Goal: Task Accomplishment & Management: Use online tool/utility

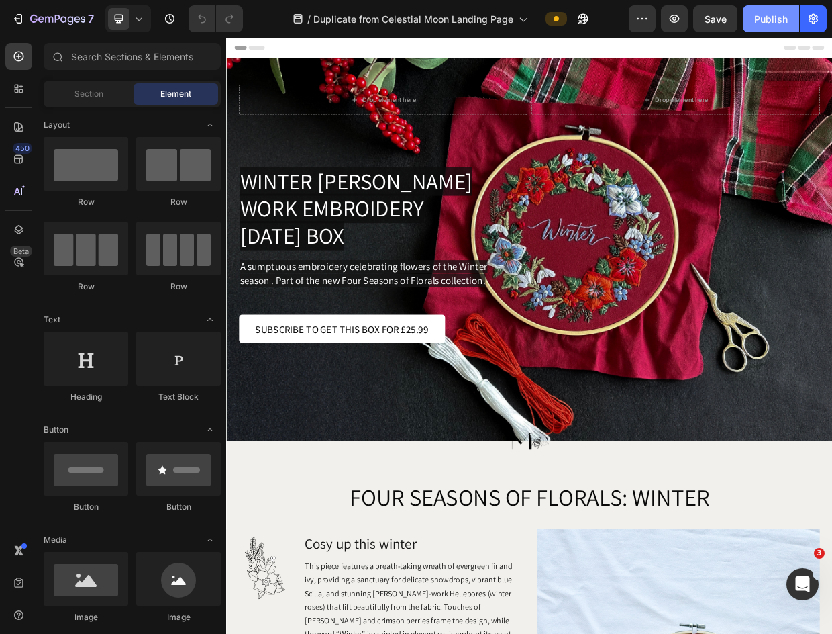
click at [781, 23] on div "Publish" at bounding box center [772, 19] width 34 height 14
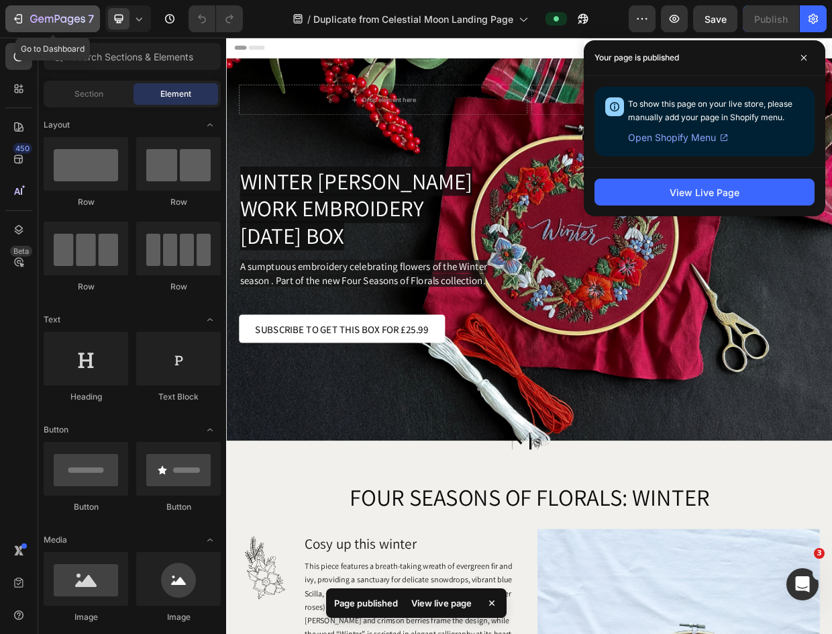
click at [18, 26] on div "7" at bounding box center [52, 19] width 83 height 16
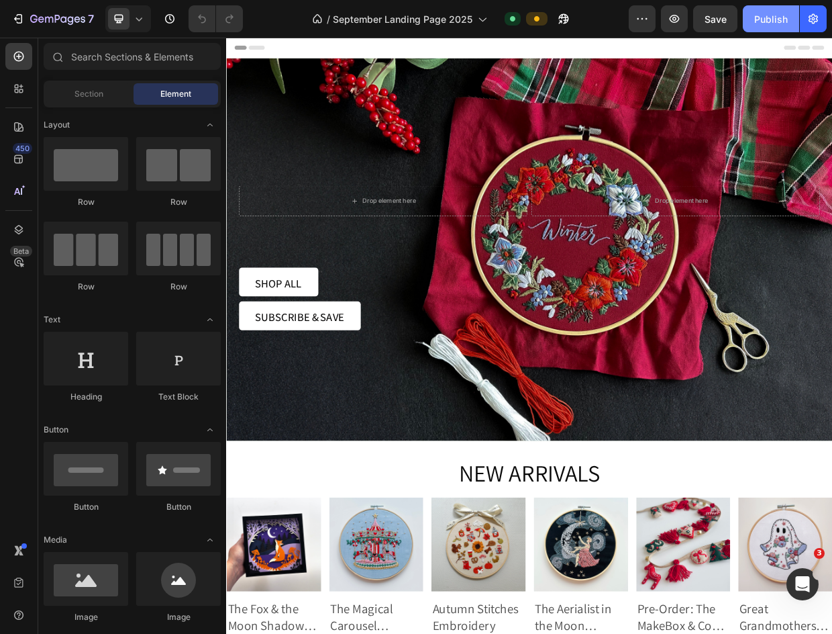
click at [770, 23] on div "Publish" at bounding box center [772, 19] width 34 height 14
click at [777, 21] on div "Publish" at bounding box center [772, 19] width 34 height 14
click at [18, 17] on icon "button" at bounding box center [17, 18] width 13 height 13
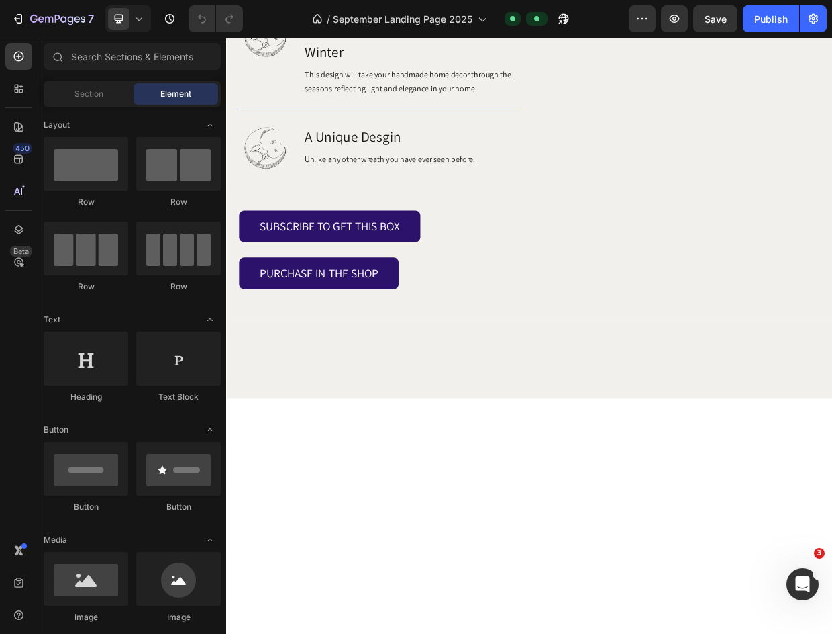
scroll to position [2611, 0]
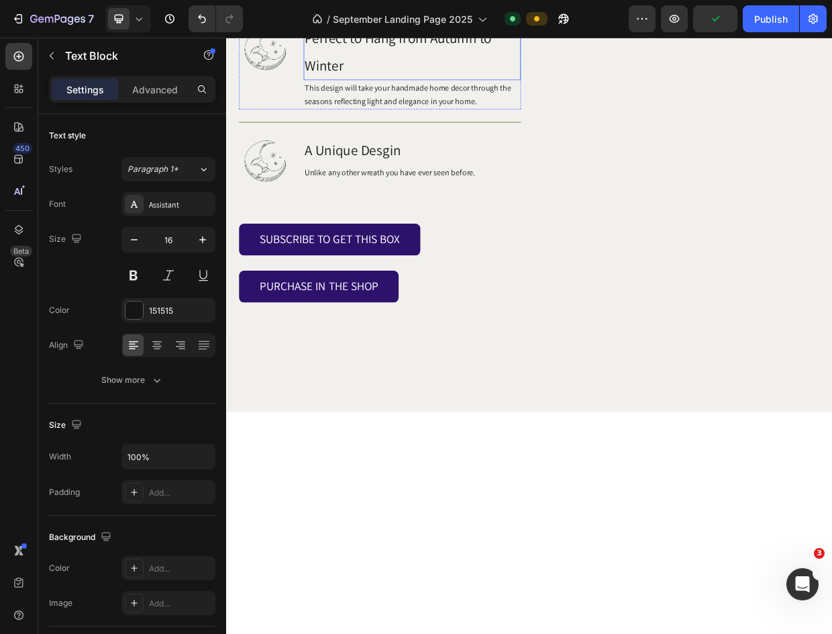
click at [389, 94] on h3 "Perfect to Hang from Autumn to Winter" at bounding box center [473, 56] width 289 height 75
click at [389, 93] on p "Perfect to Hang from Autumn to Winter" at bounding box center [473, 56] width 286 height 72
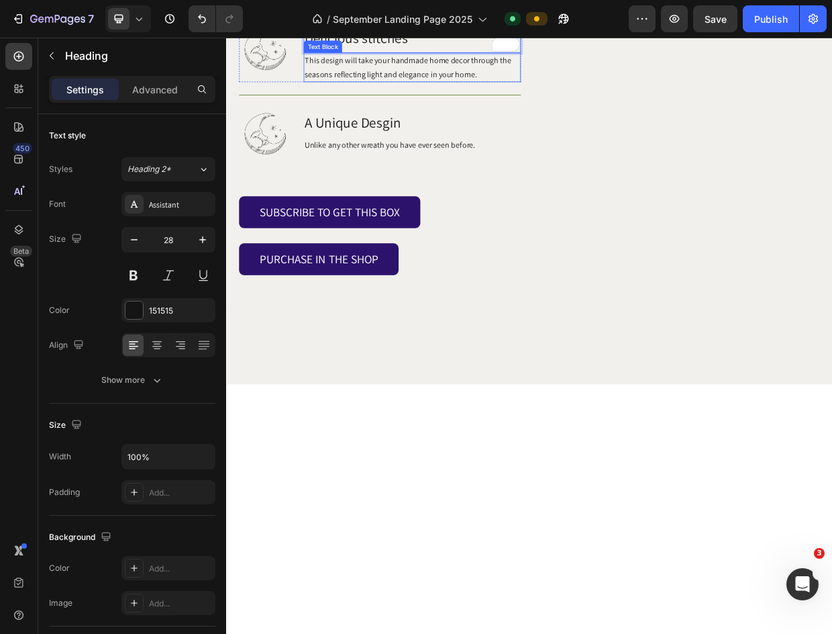
click at [492, 95] on p "This design will take your handmade home decor through the seasons reflecting l…" at bounding box center [473, 77] width 286 height 36
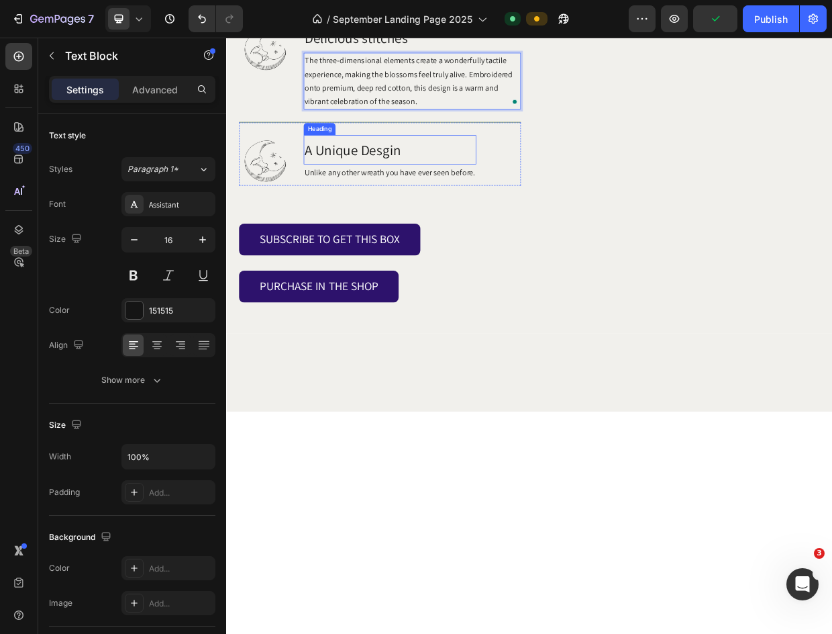
click at [359, 206] on h3 "A Unique Desgin" at bounding box center [444, 186] width 230 height 39
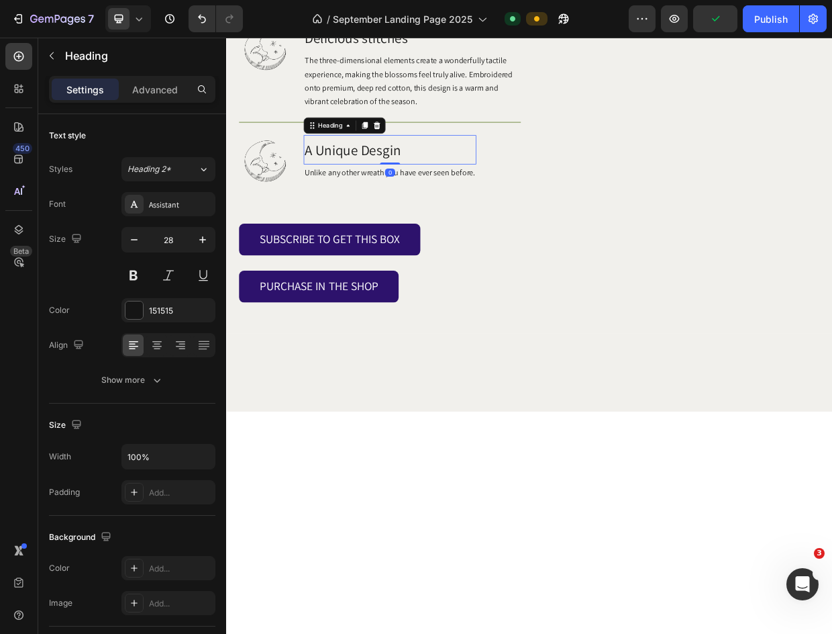
click at [359, 205] on p "A Unique Desgin" at bounding box center [443, 186] width 227 height 36
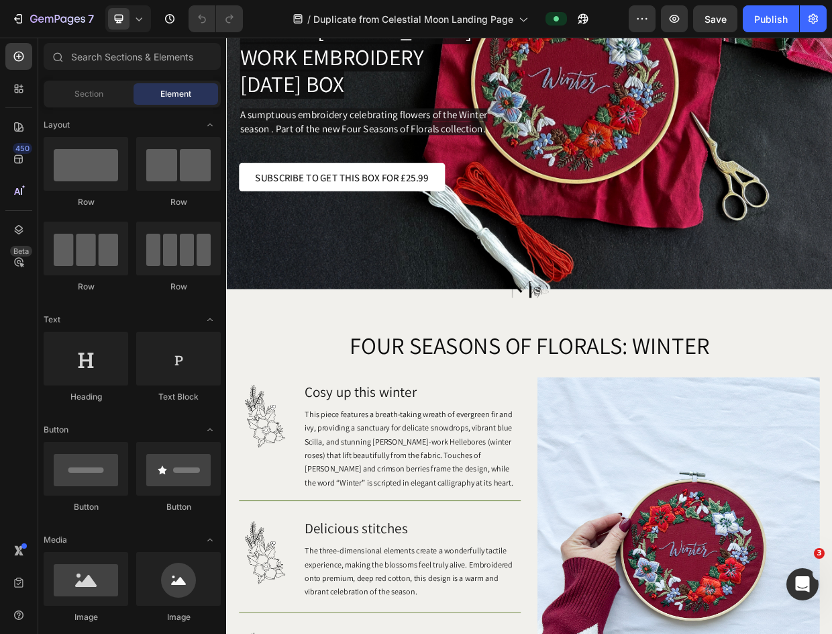
scroll to position [232, 0]
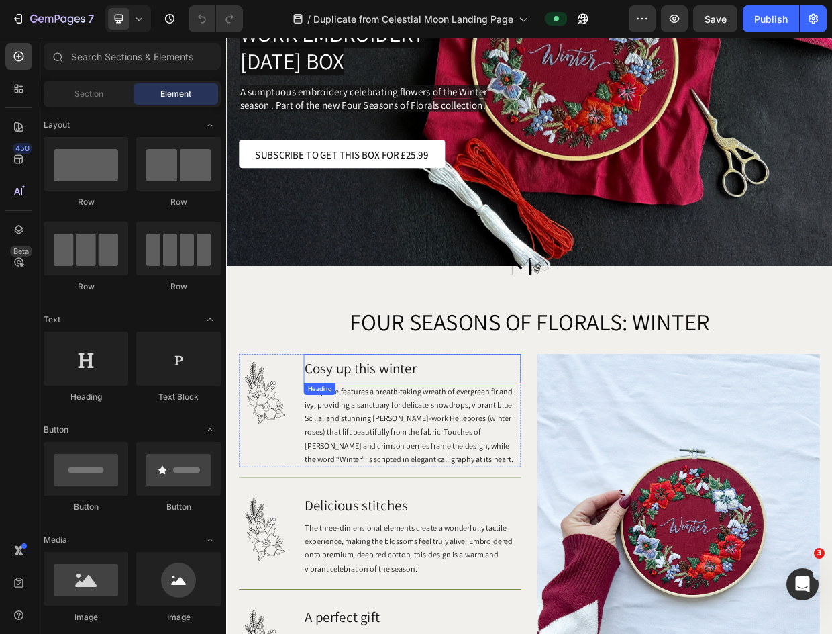
click at [403, 481] on h3 "Cosy up this winter" at bounding box center [473, 477] width 289 height 39
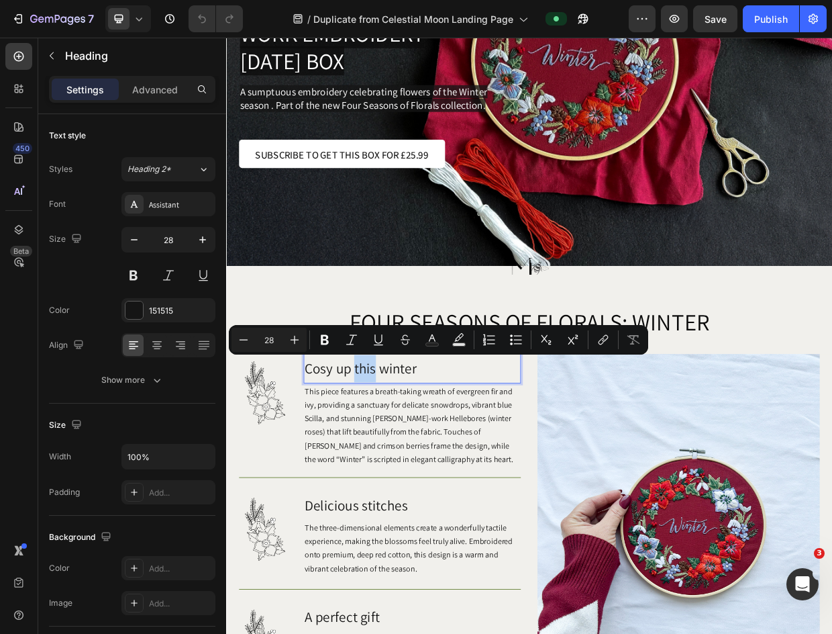
click at [403, 481] on p "Cosy up this winter" at bounding box center [473, 477] width 286 height 36
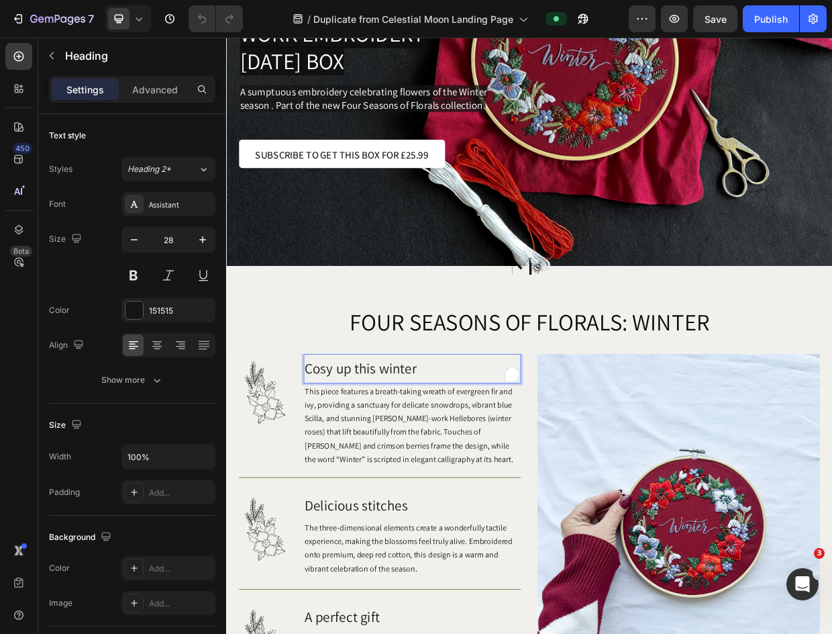
click at [403, 481] on p "Cosy up this winter" at bounding box center [473, 477] width 286 height 36
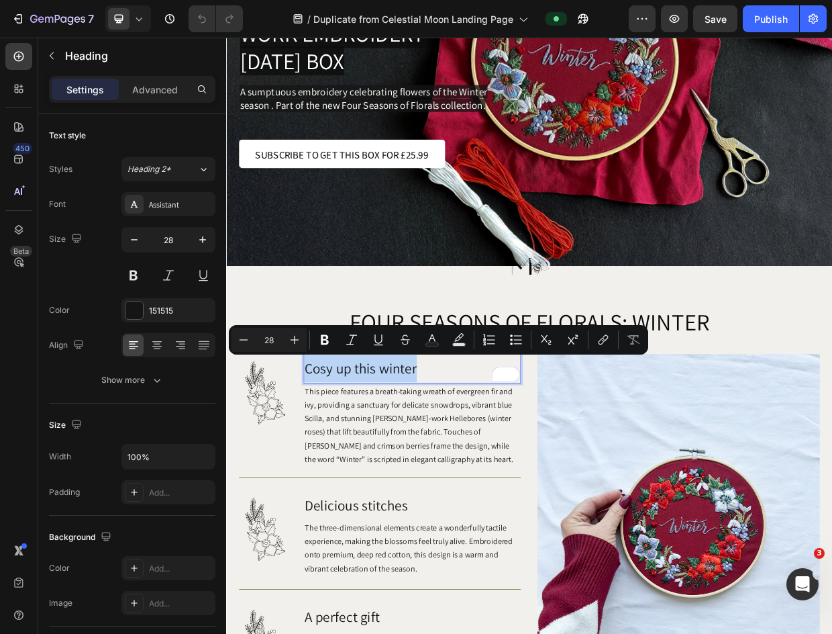
copy p "Cosy up this winter"
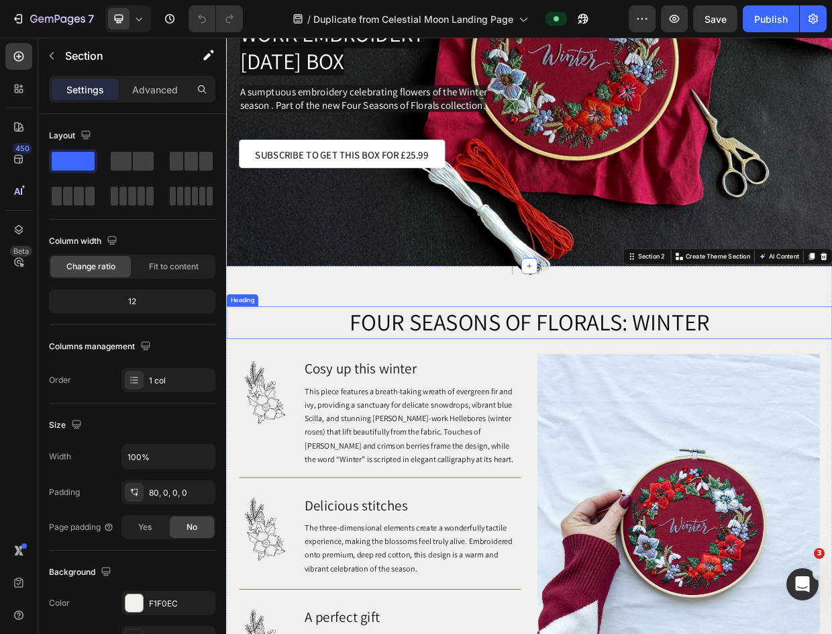
click at [457, 404] on span "FOUR SEASONS OF FLORALS: WINTER" at bounding box center [629, 415] width 479 height 40
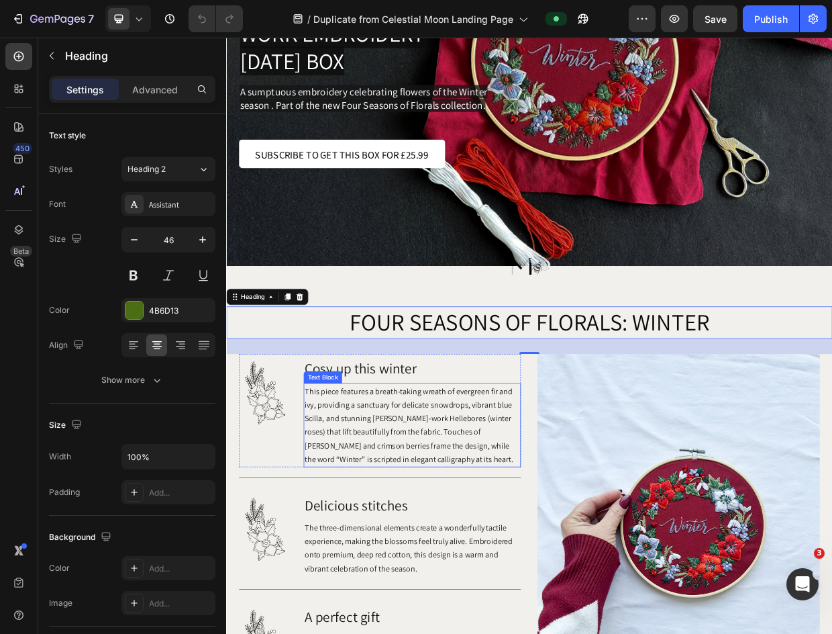
click at [421, 550] on p "This piece features a breath-taking wreath of evergreen fir and ivy, providing …" at bounding box center [473, 552] width 286 height 109
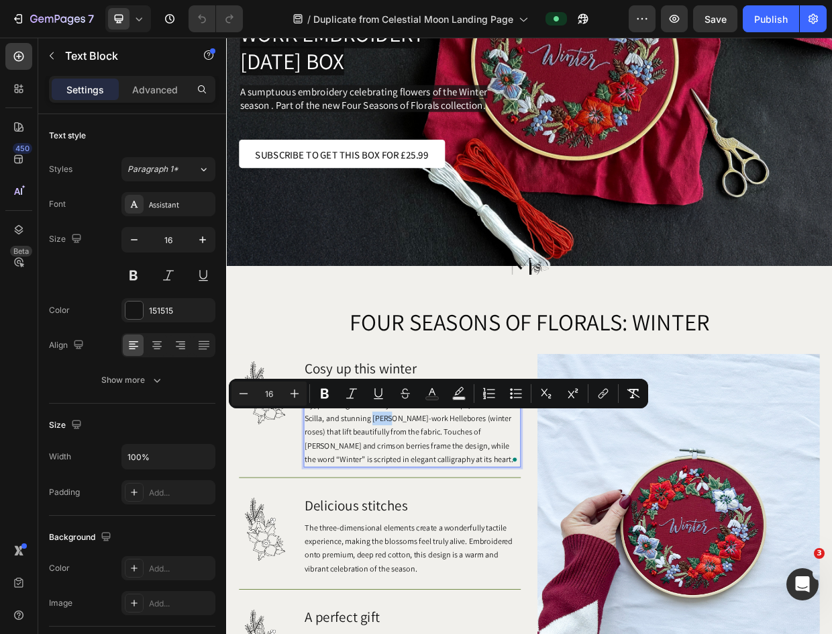
click at [421, 550] on p "This piece features a breath-taking wreath of evergreen fir and ivy, providing …" at bounding box center [473, 552] width 286 height 109
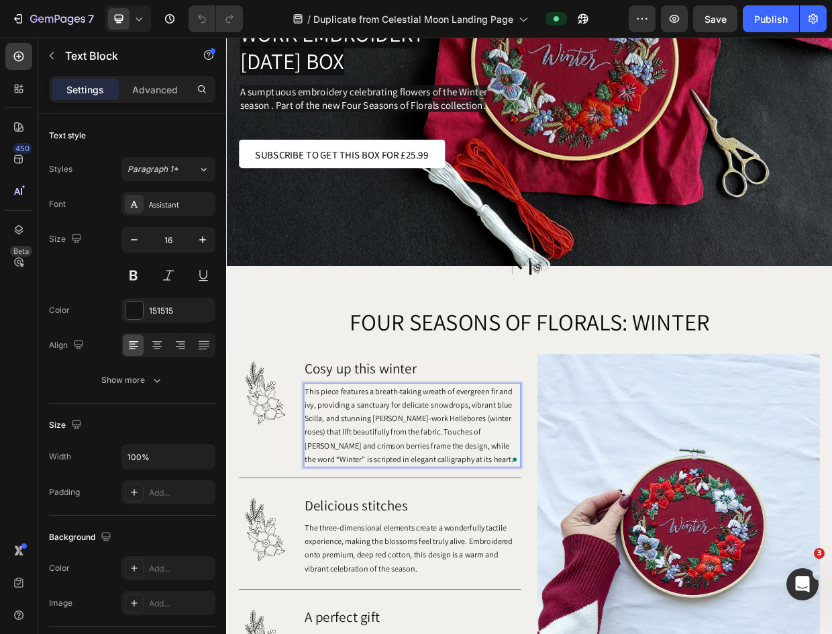
click at [421, 550] on p "This piece features a breath-taking wreath of evergreen fir and ivy, providing …" at bounding box center [473, 552] width 286 height 109
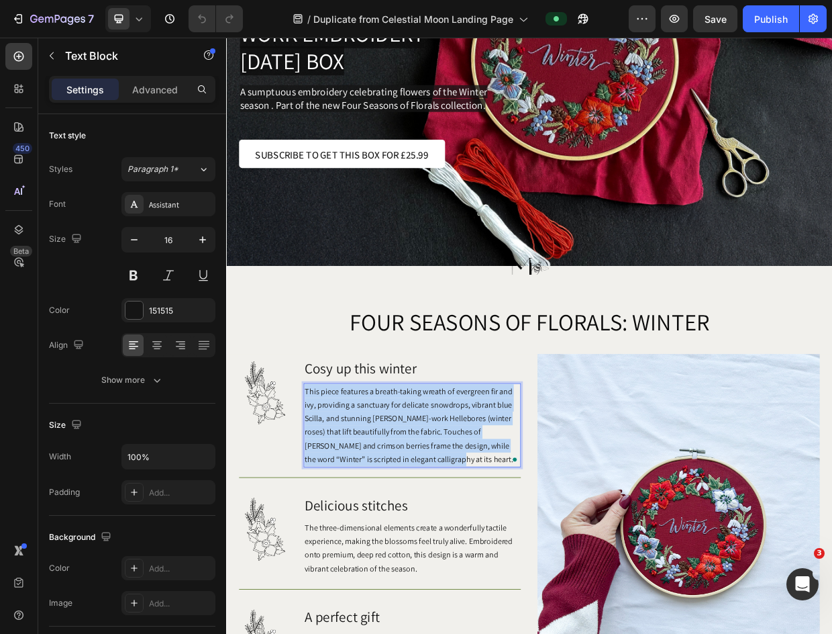
click at [421, 550] on p "This piece features a breath-taking wreath of evergreen fir and ivy, providing …" at bounding box center [473, 552] width 286 height 109
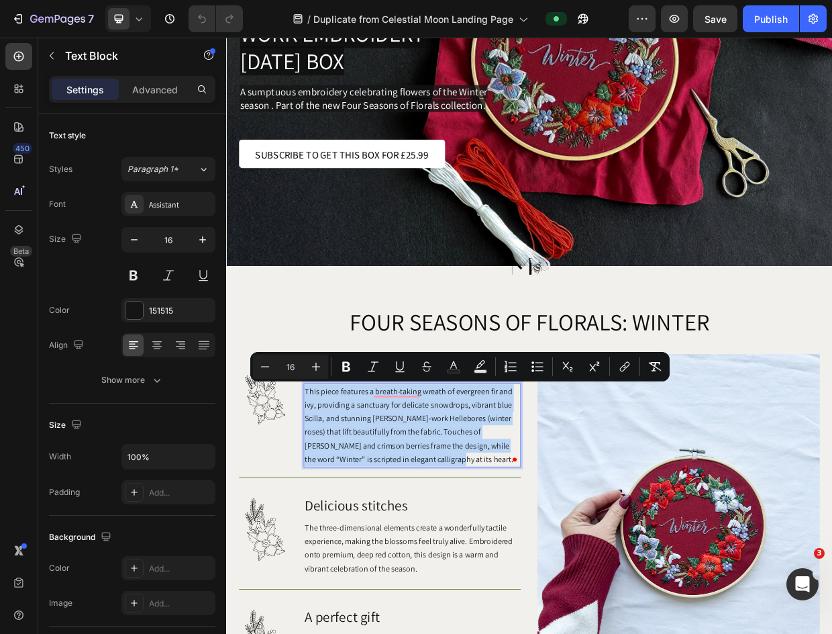
copy span "This piece features a breath-taking wreath of evergreen fir and ivy, providing …"
click at [471, 518] on p "This piece features a breath-taking wreath of evergreen fir and ivy, providing …" at bounding box center [473, 552] width 286 height 109
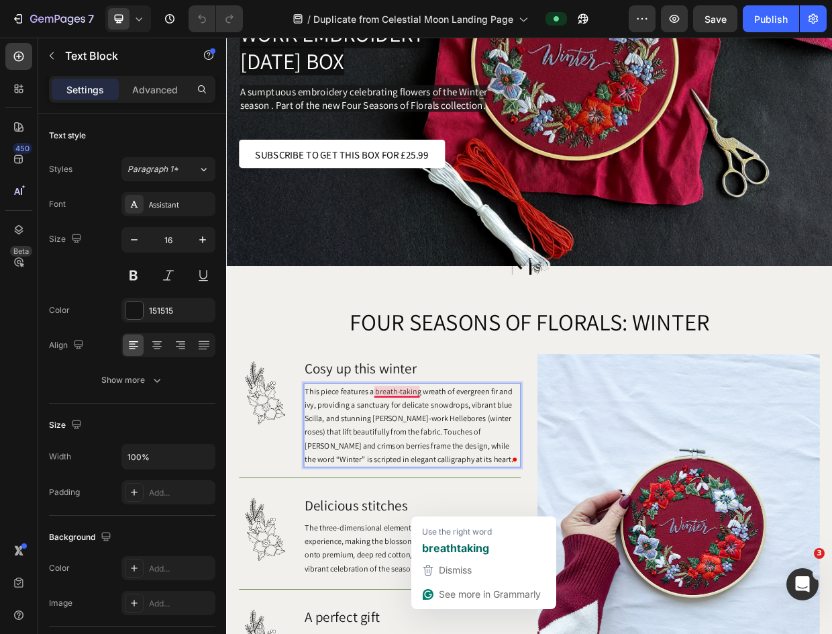
click at [463, 505] on span "This piece features a breath-taking wreath of evergreen fir and ivy, providing …" at bounding box center [468, 552] width 277 height 105
click at [477, 548] on strong "breathtaking" at bounding box center [455, 547] width 67 height 17
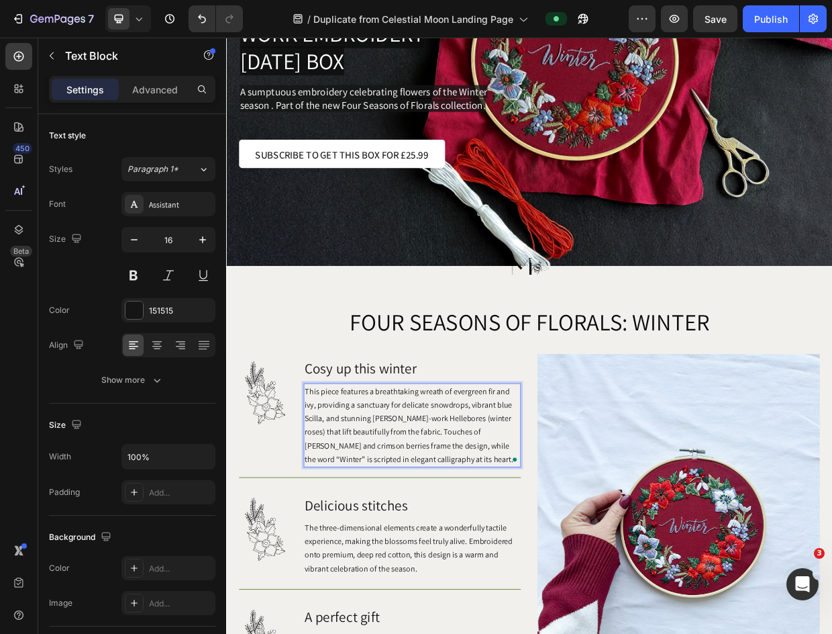
click at [419, 522] on span "This piece features a breathtaking wreath of evergreen fir and ivy, providing a…" at bounding box center [468, 552] width 277 height 105
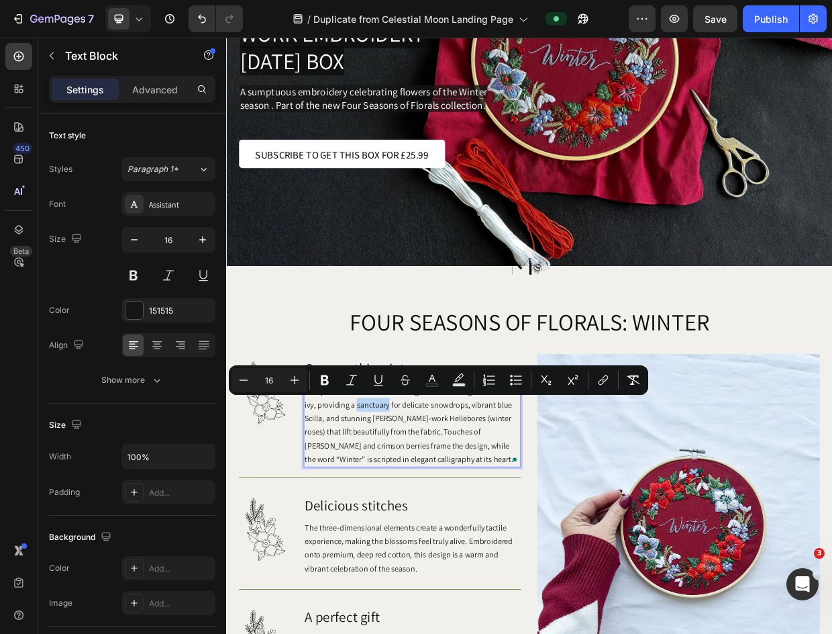
click at [419, 522] on span "This piece features a breathtaking wreath of evergreen fir and ivy, providing a…" at bounding box center [468, 552] width 277 height 105
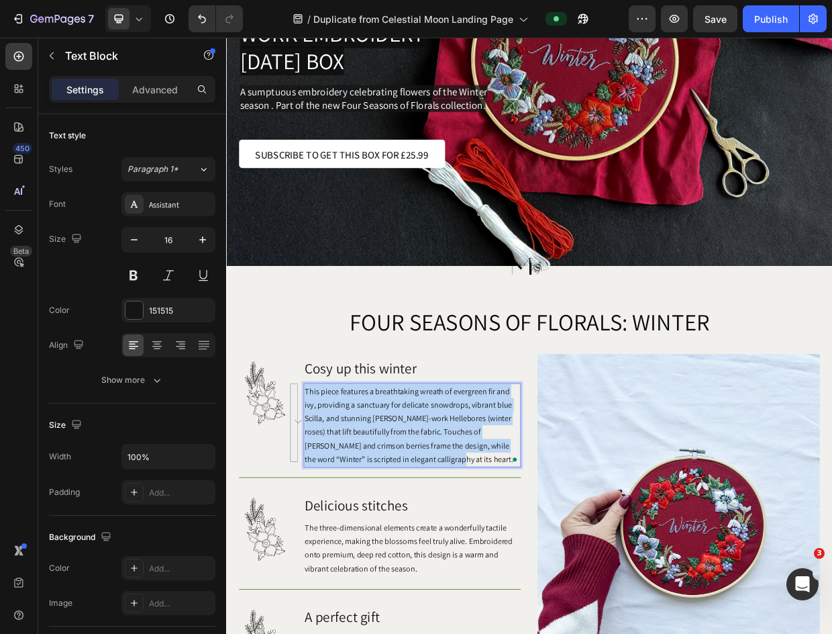
click at [419, 522] on span "This piece features a breathtaking wreath of evergreen fir and ivy, providing a…" at bounding box center [468, 552] width 277 height 105
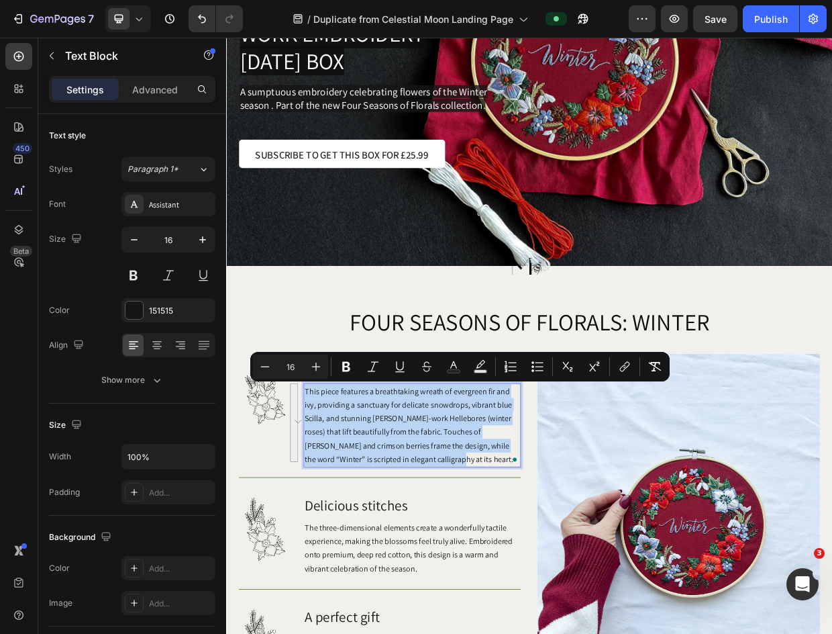
copy span "This piece features a breathtaking wreath of evergreen fir and ivy, providing a…"
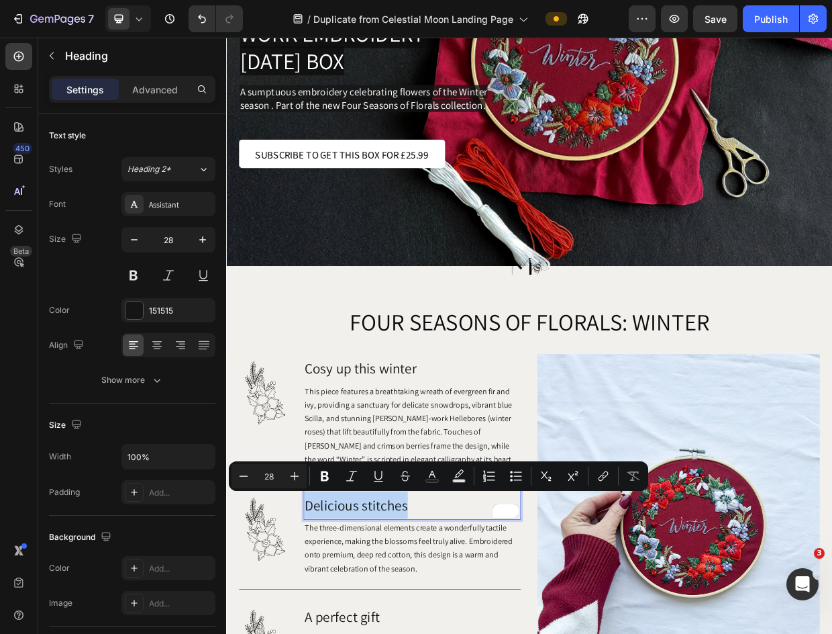
copy p "Delicious stitches"
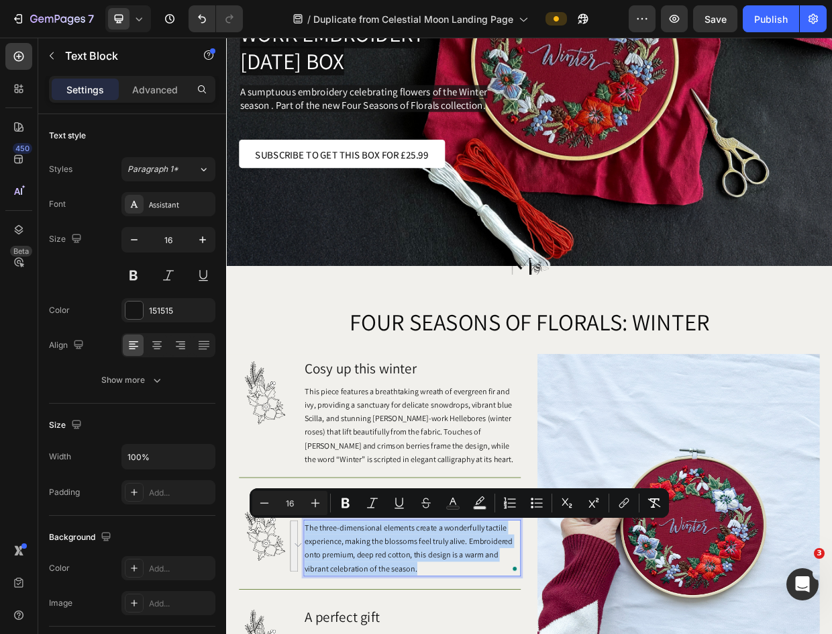
copy span "The three-dimensional elements create a wonderfully tactile experience, making …"
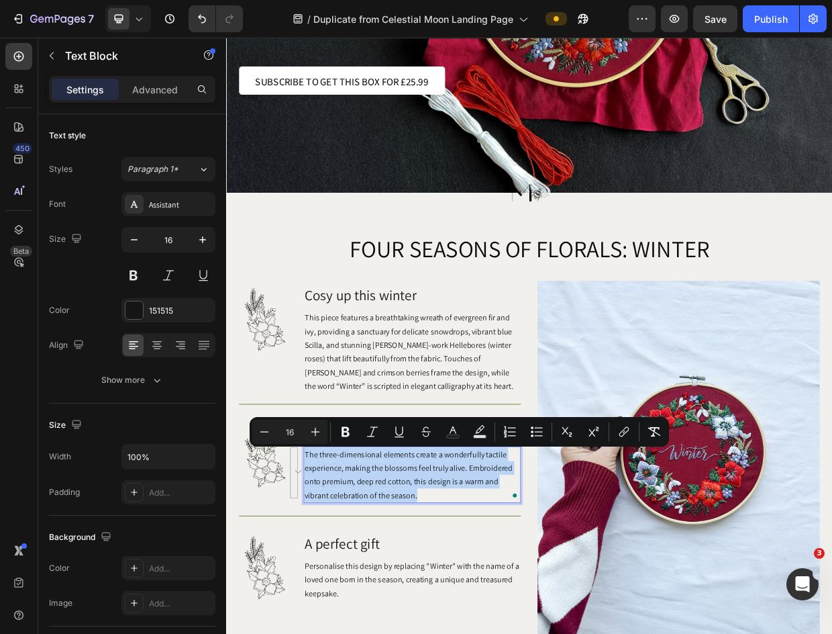
scroll to position [332, 0]
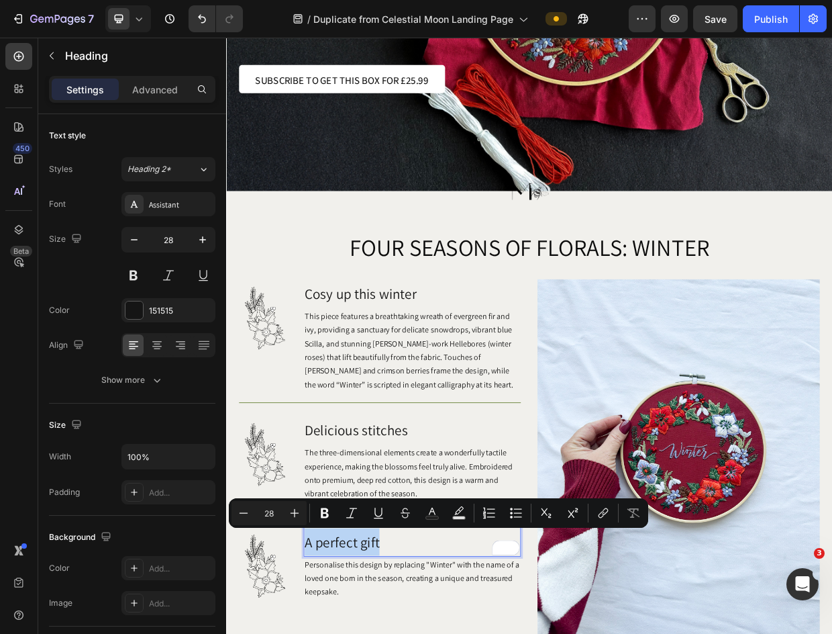
copy p "A perfect gift"
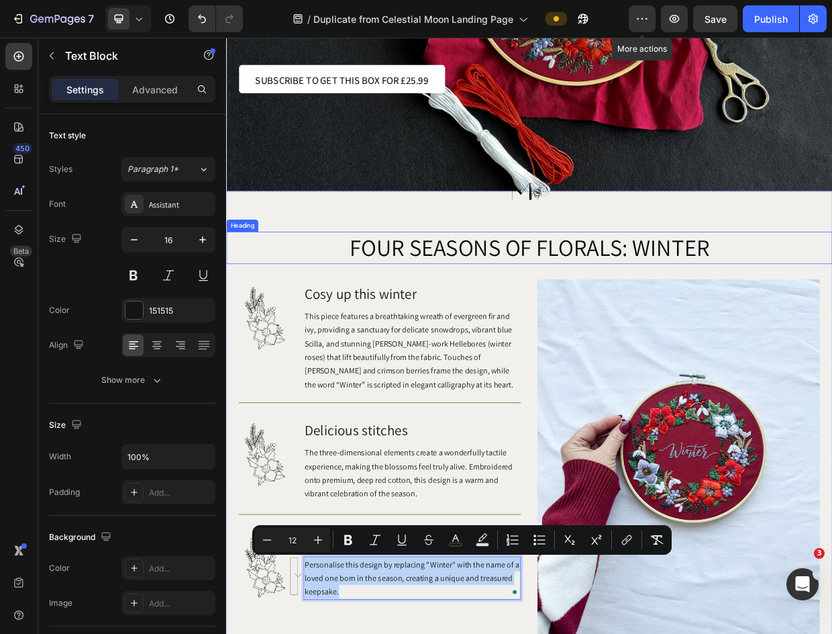
click at [457, 330] on span "FOUR SEASONS OF FLORALS: WINTER" at bounding box center [629, 316] width 479 height 40
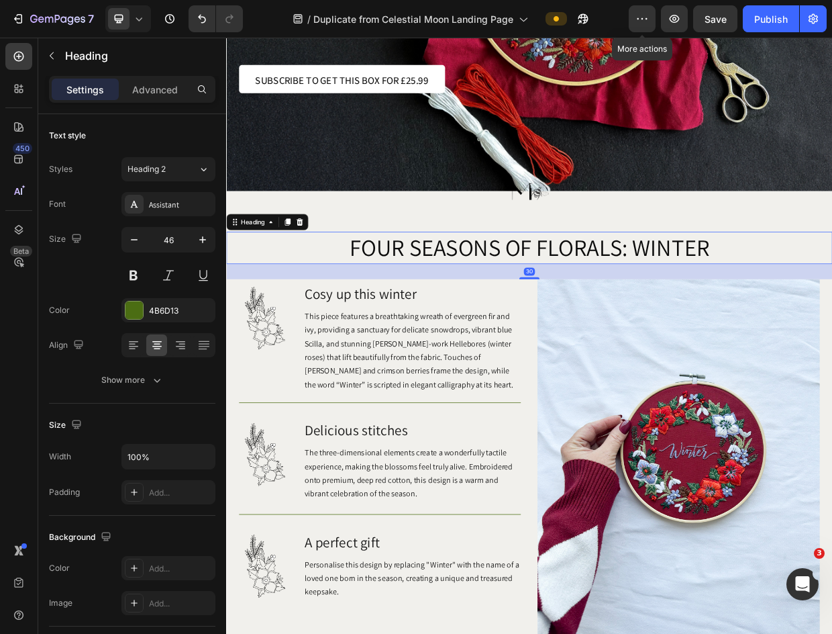
click at [457, 330] on span "FOUR SEASONS OF FLORALS: WINTER" at bounding box center [629, 316] width 479 height 40
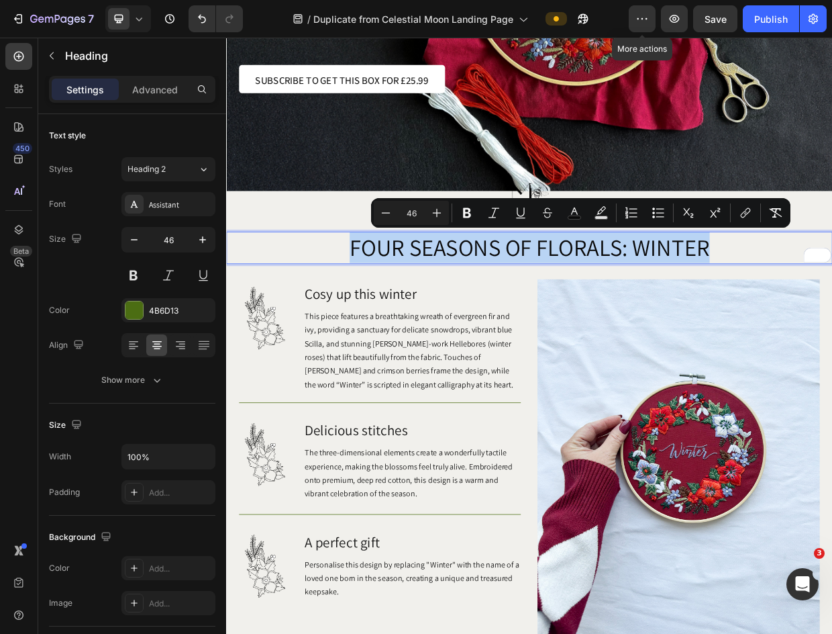
copy span "FOUR SEASONS OF FLORALS: WINTER"
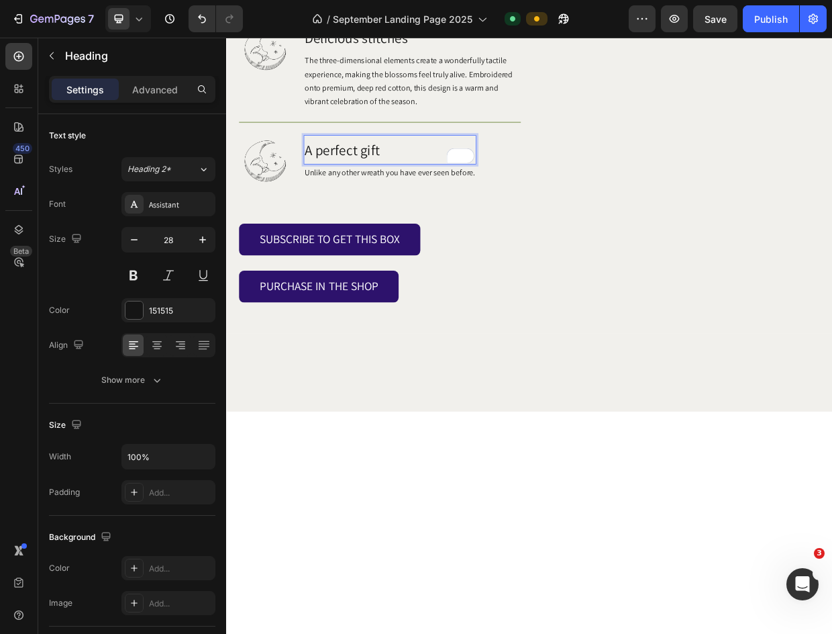
scroll to position [2611, 0]
click at [500, 226] on p "Unlike any other wreath you have ever seen before." at bounding box center [443, 216] width 227 height 18
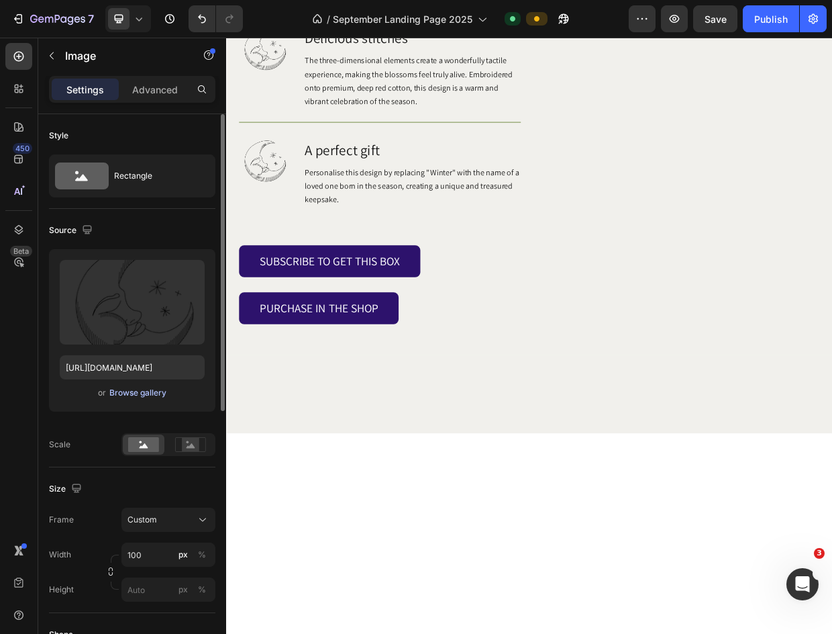
click at [133, 389] on div "Browse gallery" at bounding box center [137, 393] width 57 height 12
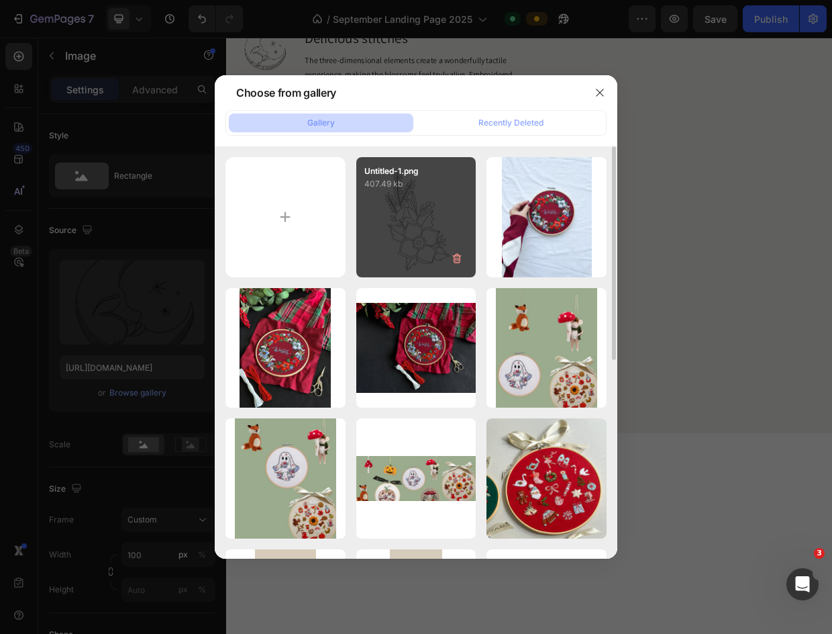
click at [390, 220] on div "Untitled-1.png 407.49 kb" at bounding box center [416, 217] width 120 height 120
type input "https://cdn.shopify.com/s/files/1/0581/3649/4232/files/gempages_492645953476494…"
click at [390, 220] on div "Untitled-1.png 407.49 kb" at bounding box center [416, 217] width 120 height 120
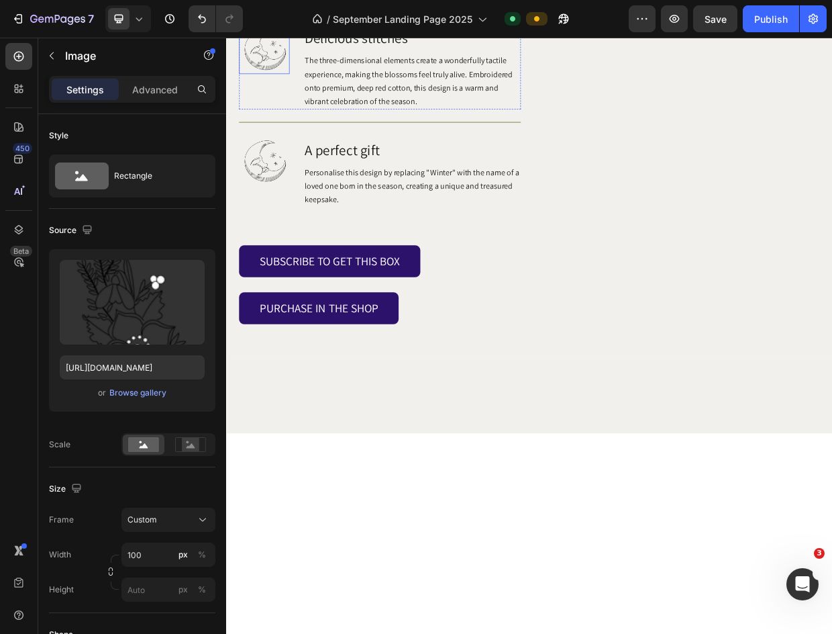
click at [279, 86] on img at bounding box center [276, 52] width 67 height 67
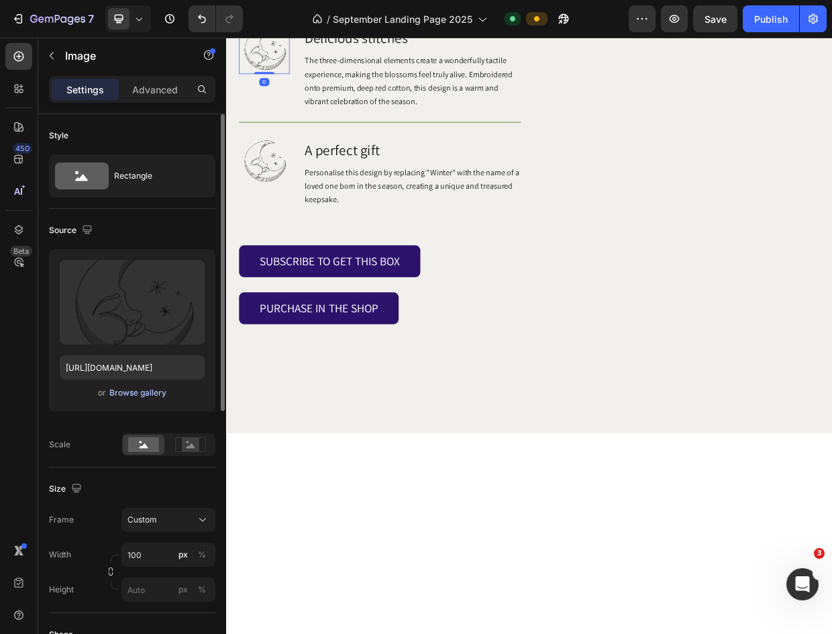
click at [153, 391] on div "Browse gallery" at bounding box center [137, 393] width 57 height 12
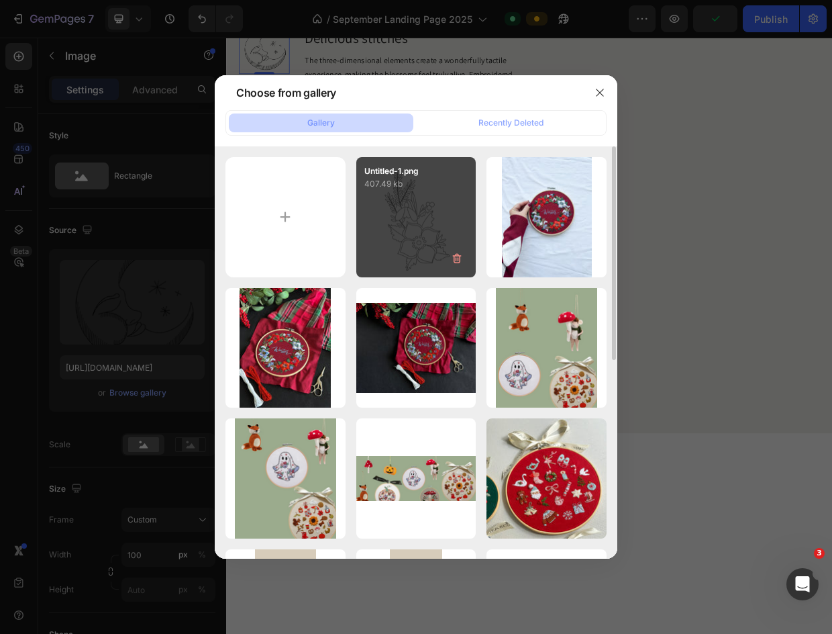
click at [403, 181] on p "407.49 kb" at bounding box center [417, 183] width 104 height 13
type input "https://cdn.shopify.com/s/files/1/0581/3649/4232/files/gempages_492645953476494…"
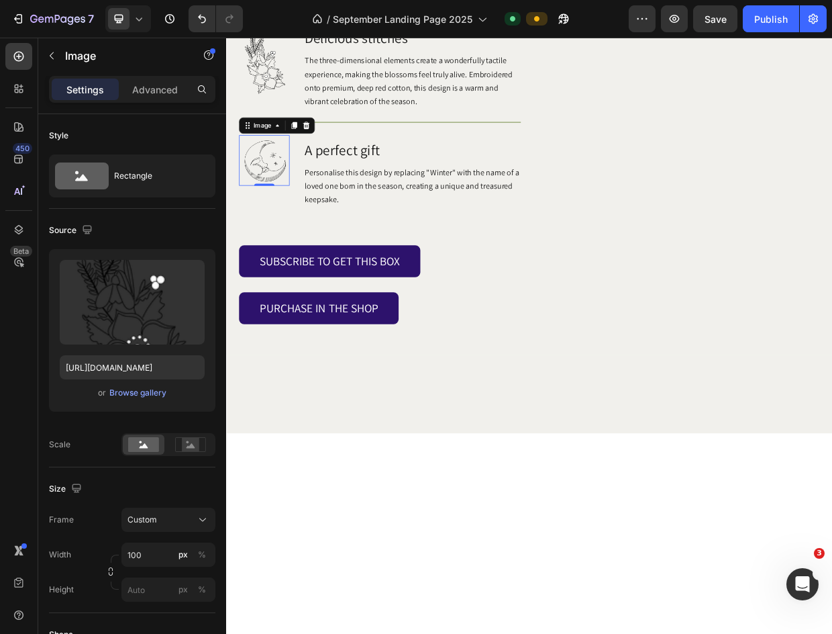
click at [281, 234] on img at bounding box center [276, 200] width 67 height 67
click at [147, 394] on div "Browse gallery" at bounding box center [137, 393] width 57 height 12
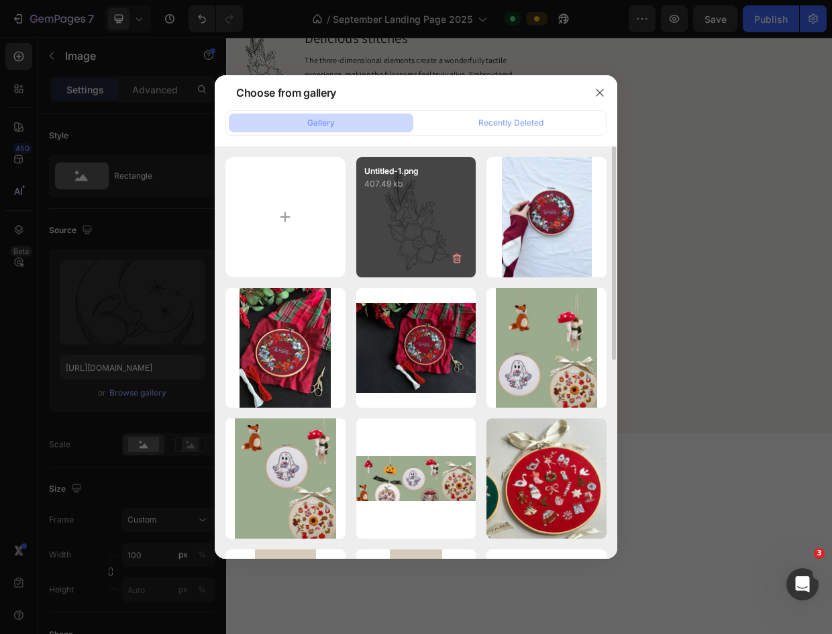
click at [452, 165] on p "Untitled-1.png" at bounding box center [417, 171] width 104 height 12
type input "https://cdn.shopify.com/s/files/1/0581/3649/4232/files/gempages_492645953476494…"
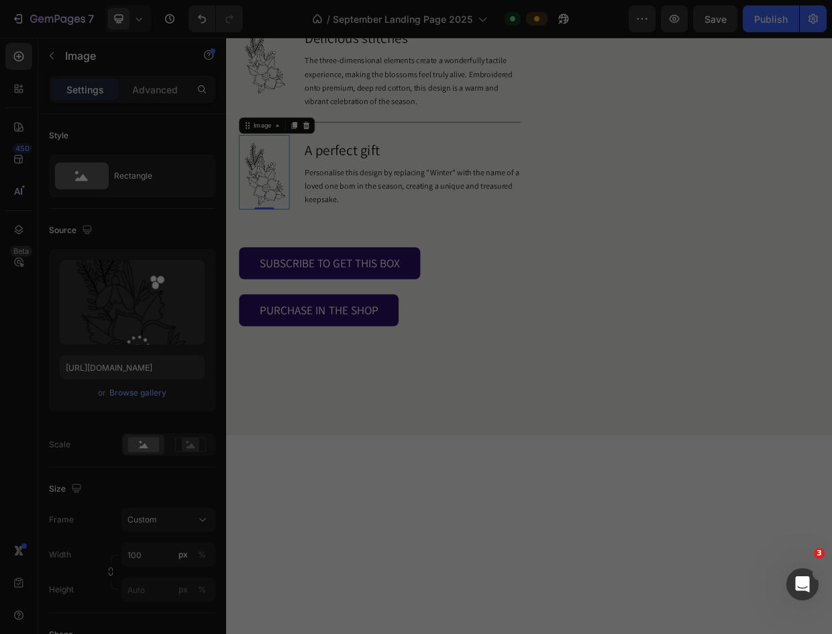
click at [452, 165] on p "Untitled-1.png" at bounding box center [417, 171] width 104 height 12
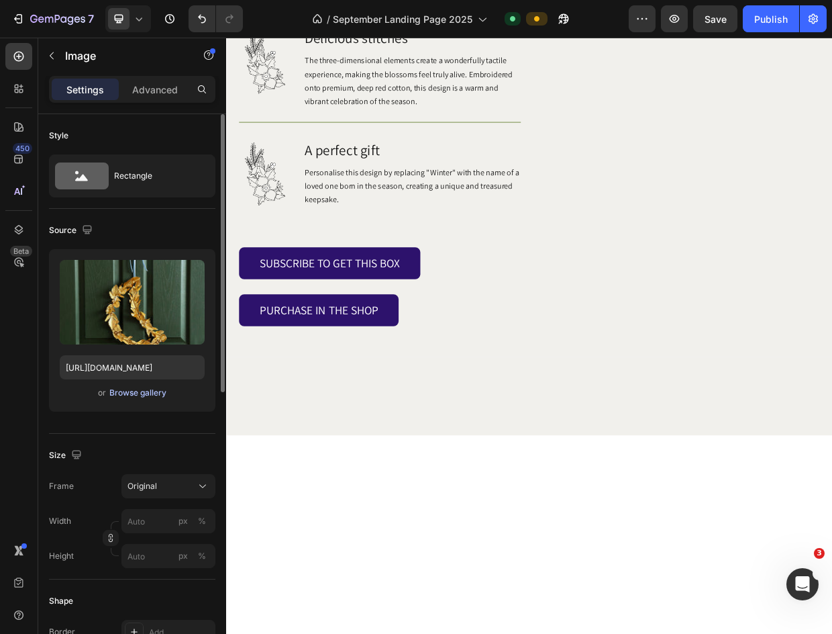
click at [150, 394] on div "Browse gallery" at bounding box center [137, 393] width 57 height 12
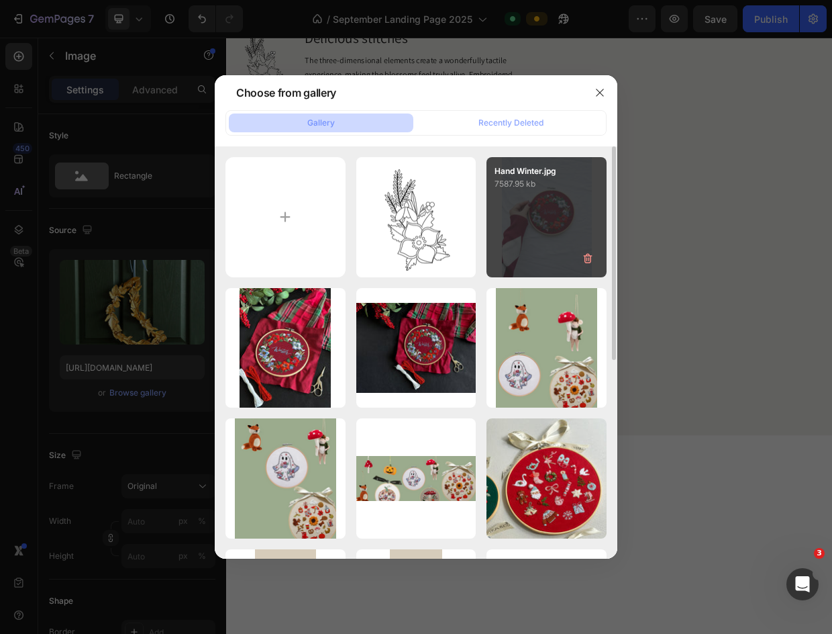
click at [539, 218] on div "Hand Winter.jpg 7587.95 kb" at bounding box center [547, 217] width 120 height 120
type input "https://cdn.shopify.com/s/files/1/0581/3649/4232/files/gempages_492645953476494…"
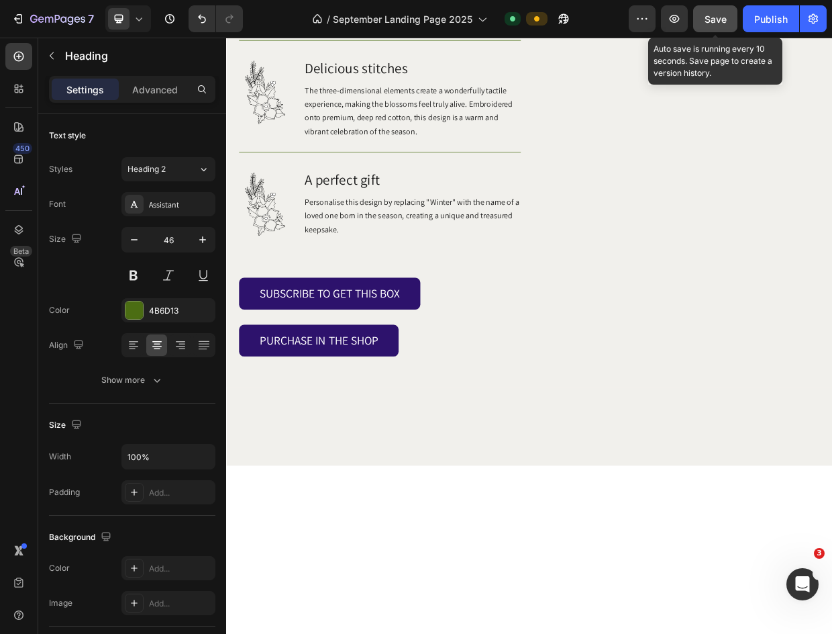
click at [712, 25] on div "Save" at bounding box center [716, 19] width 22 height 14
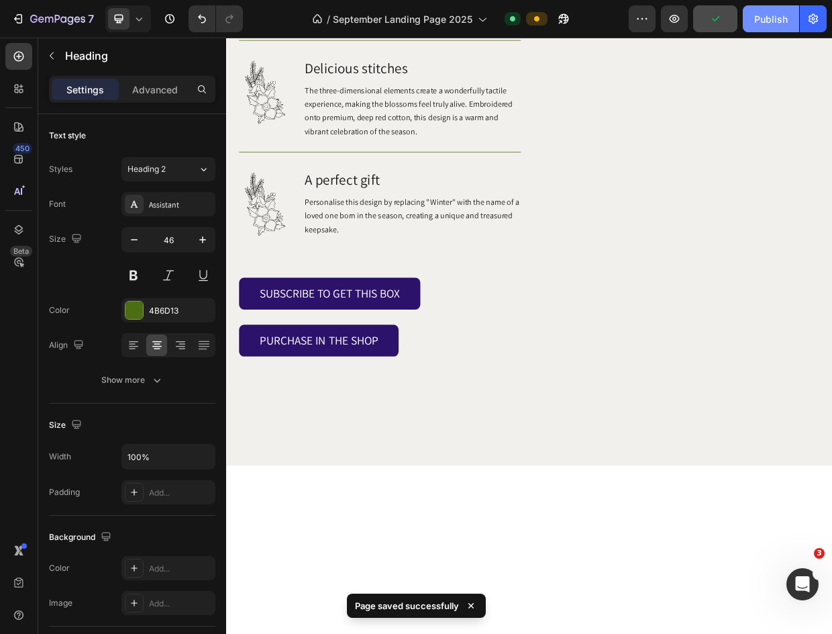
click at [768, 21] on div "Publish" at bounding box center [772, 19] width 34 height 14
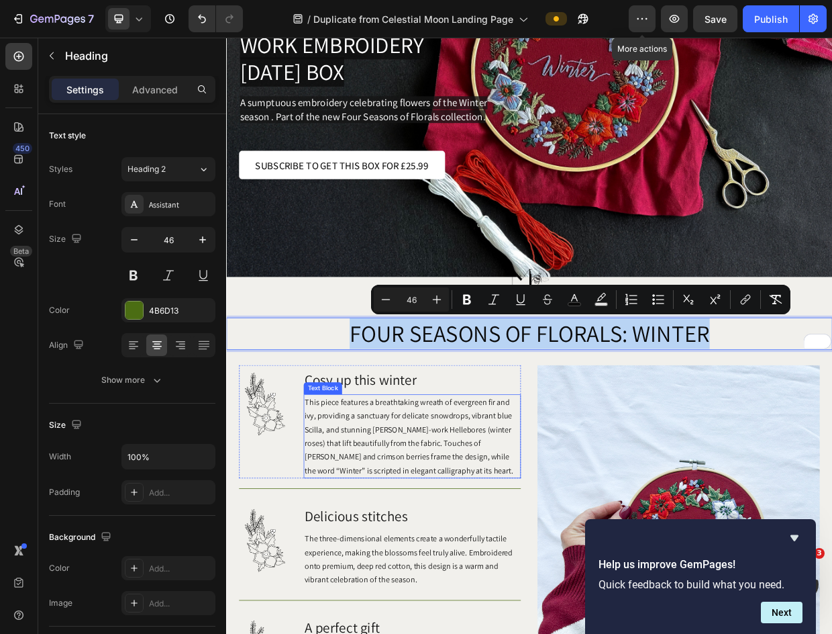
scroll to position [217, 0]
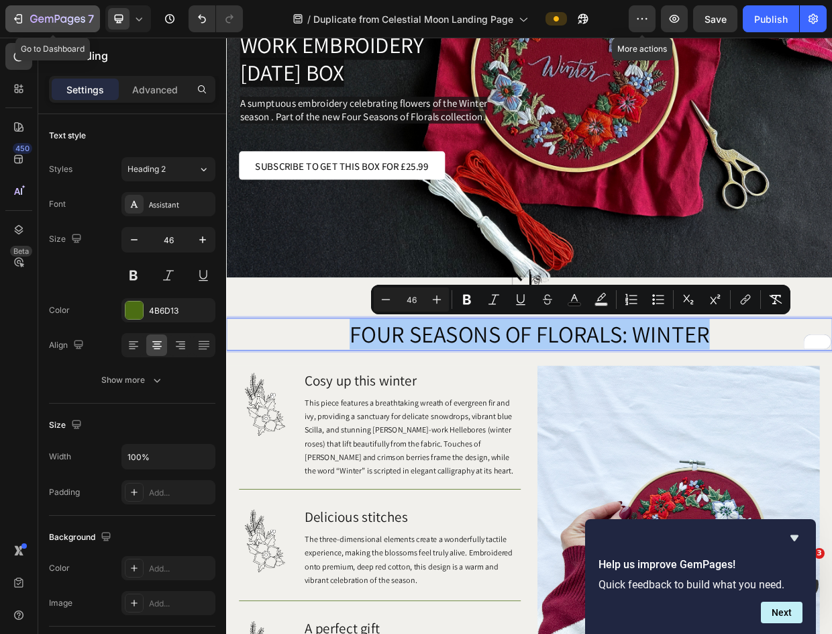
click at [23, 17] on icon "button" at bounding box center [17, 18] width 13 height 13
